Goal: Use online tool/utility

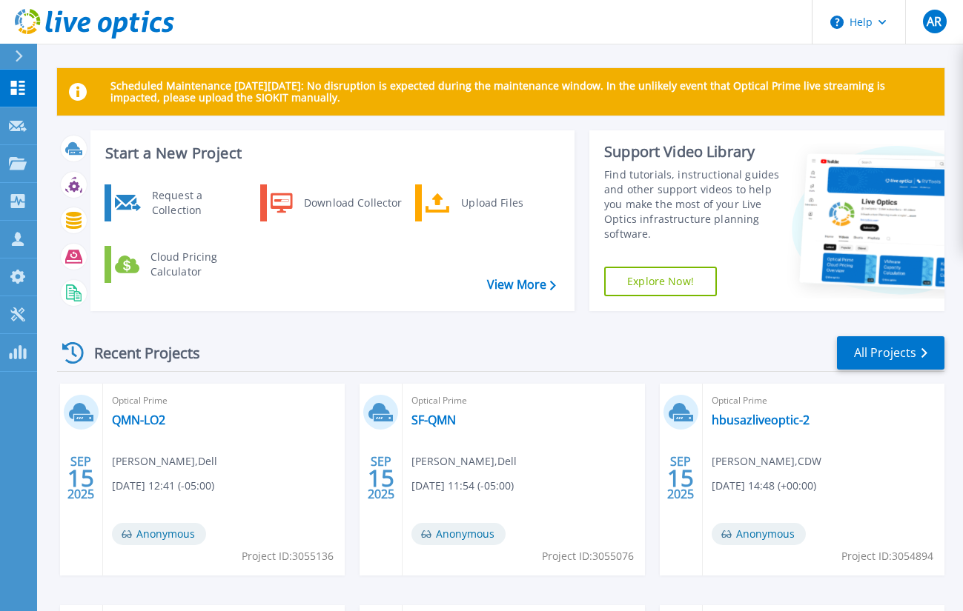
click at [537, 348] on div "Recent Projects All Projects" at bounding box center [500, 353] width 887 height 37
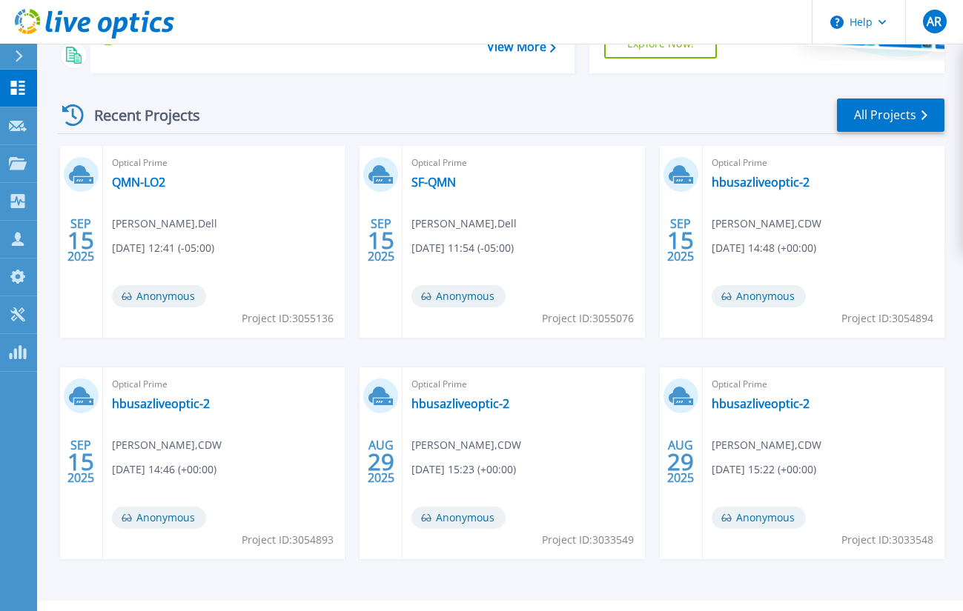
scroll to position [272, 0]
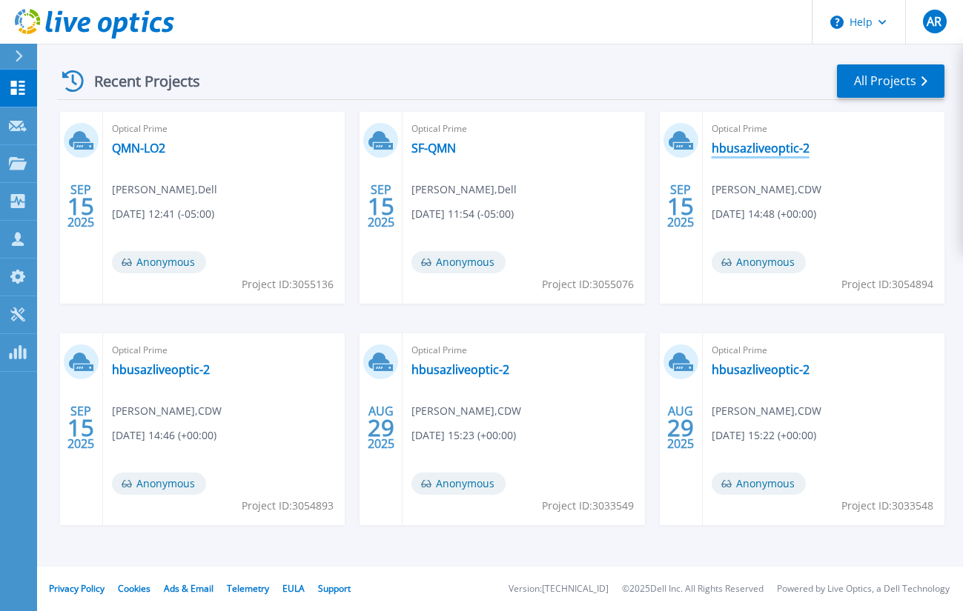
click at [738, 150] on link "hbusazliveoptic-2" at bounding box center [760, 148] width 98 height 15
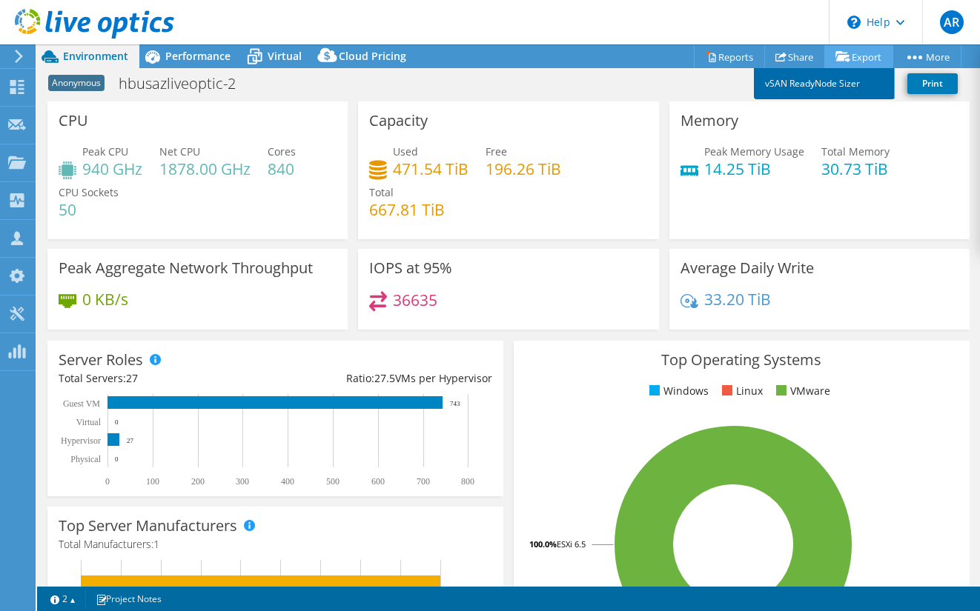
click at [846, 75] on link "vSAN ReadyNode Sizer" at bounding box center [824, 83] width 141 height 31
